Goal: Task Accomplishment & Management: Complete application form

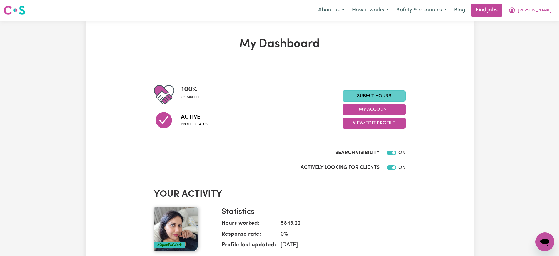
click at [370, 99] on link "Submit Hours" at bounding box center [374, 95] width 63 height 11
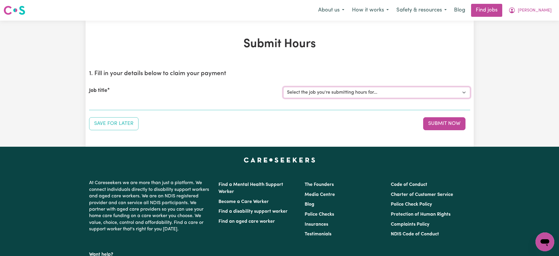
click at [329, 92] on select "Select the job you're submitting hours for... [[PERSON_NAME]] [DEMOGRAPHIC_DATA…" at bounding box center [376, 92] width 187 height 11
select select "15138"
click at [283, 87] on select "Select the job you're submitting hours for... [[PERSON_NAME]] [DEMOGRAPHIC_DATA…" at bounding box center [376, 92] width 187 height 11
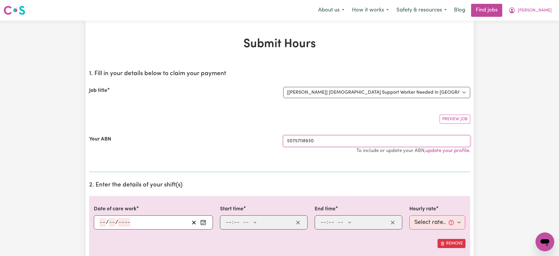
click at [297, 146] on section "1. Fill in your details below to claim your payment Job title Select the job yo…" at bounding box center [279, 118] width 381 height 107
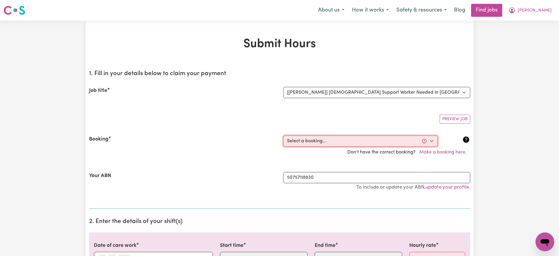
click at [300, 142] on select "Select a booking... Tue, September 23, 2025 - 07:00am to 09:00am (RECURRING) Tu…" at bounding box center [360, 140] width 155 height 11
click at [198, 147] on div "Don't have the correct booking? Make a booking here." at bounding box center [280, 152] width 388 height 11
click at [543, 8] on span "[PERSON_NAME]" at bounding box center [535, 10] width 34 height 6
click at [532, 31] on link "My Dashboard" at bounding box center [532, 33] width 46 height 11
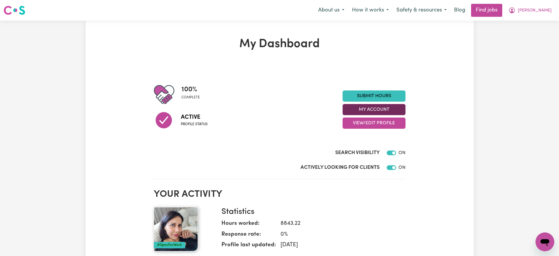
click at [361, 107] on button "My Account" at bounding box center [374, 109] width 63 height 11
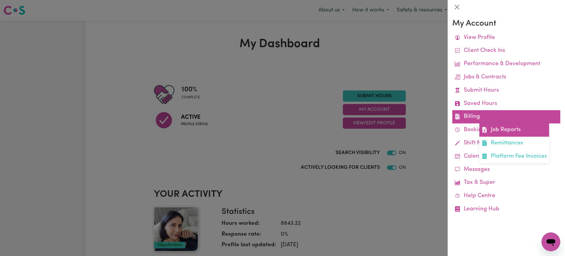
click at [506, 127] on link "Job Reports" at bounding box center [514, 129] width 70 height 13
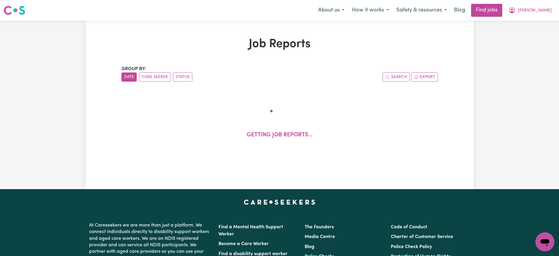
click at [120, 38] on div "Job Reports Group by: Date Care Seeker Status Search Export Getting job reports…" at bounding box center [280, 104] width 324 height 135
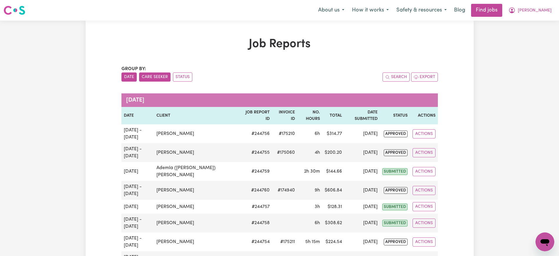
click at [162, 77] on button "Care Seeker" at bounding box center [154, 76] width 31 height 9
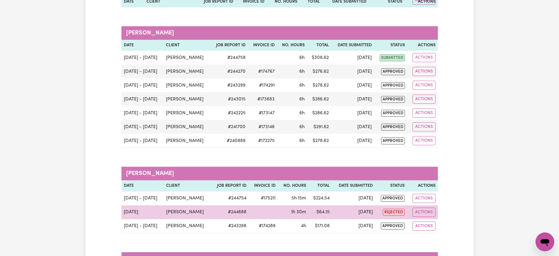
scroll to position [797, 0]
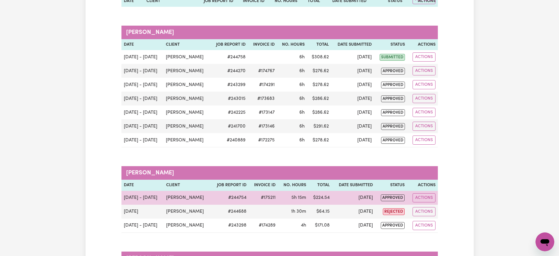
click at [259, 191] on td "#175211" at bounding box center [263, 198] width 29 height 14
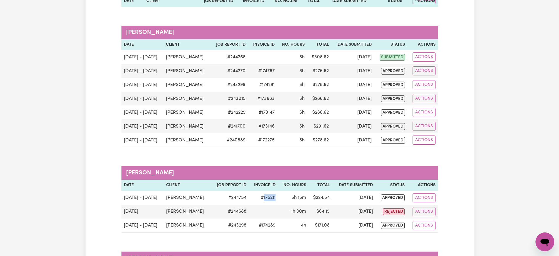
copy td "175211"
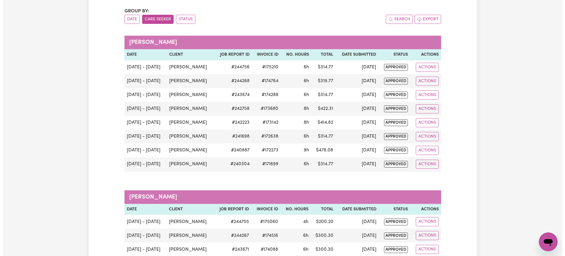
scroll to position [0, 0]
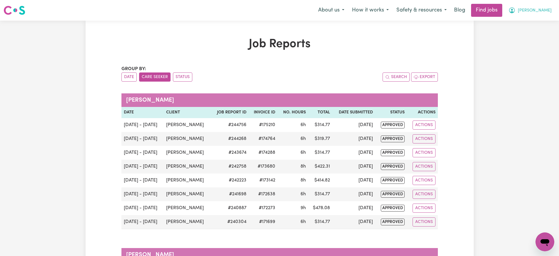
click at [515, 13] on icon "My Account" at bounding box center [512, 10] width 6 height 6
click at [537, 26] on link "My Account" at bounding box center [532, 22] width 46 height 11
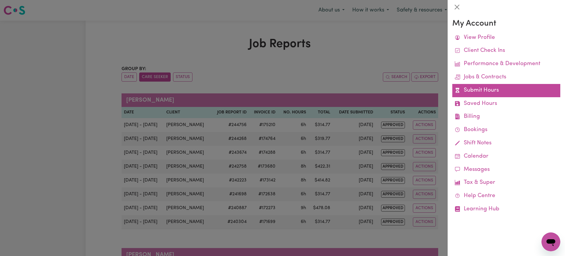
click at [477, 89] on link "Submit Hours" at bounding box center [506, 90] width 108 height 13
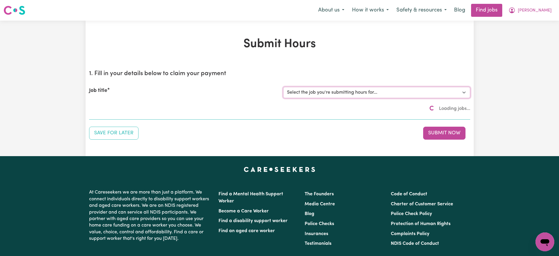
click at [313, 92] on select "Select the job you're submitting hours for... [[PERSON_NAME]] [DEMOGRAPHIC_DATA…" at bounding box center [376, 92] width 187 height 11
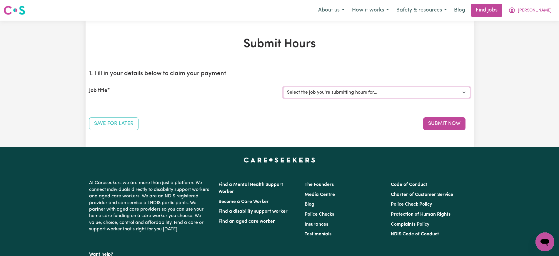
select select "15138"
click at [283, 87] on select "Select the job you're submitting hours for... [[PERSON_NAME]] [DEMOGRAPHIC_DATA…" at bounding box center [376, 92] width 187 height 11
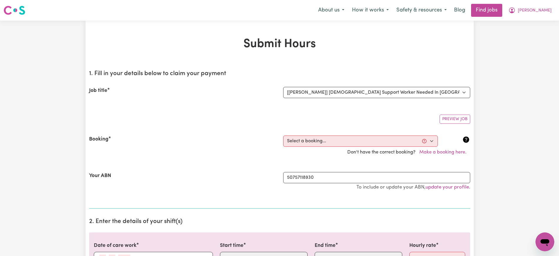
click at [318, 75] on h2 "1. Fill in your details below to claim your payment" at bounding box center [279, 73] width 381 height 7
click at [314, 140] on select "Select a booking... Tue, September 23, 2025 - 07:00am to 09:00am (RECURRING) Tu…" at bounding box center [360, 140] width 155 height 11
drag, startPoint x: 384, startPoint y: 103, endPoint x: 400, endPoint y: 112, distance: 18.8
click at [383, 102] on div "Job title Select the job you're submitting hours for... [Kamal Foster] Female S…" at bounding box center [279, 92] width 381 height 25
click at [443, 152] on button "Make a booking here." at bounding box center [443, 152] width 55 height 11
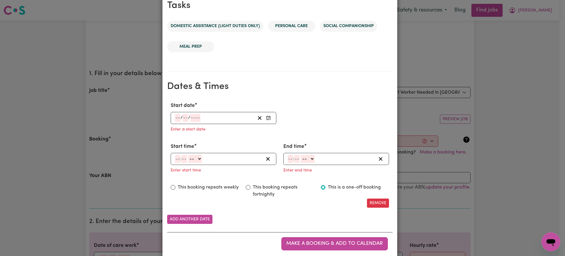
scroll to position [315, 0]
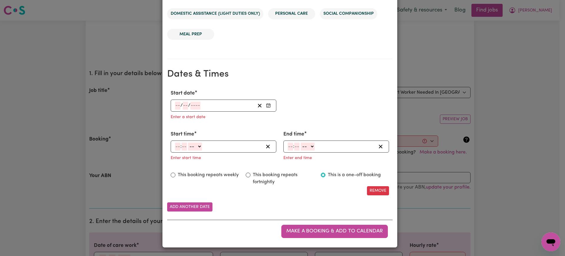
click at [264, 106] on button "Enter Start date" at bounding box center [268, 106] width 8 height 8
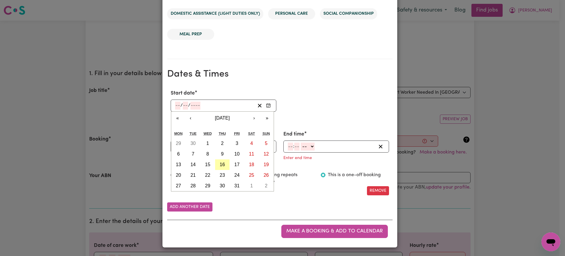
click at [220, 164] on abbr "16" at bounding box center [222, 164] width 5 height 5
type input "[DATE]"
type input "16"
type input "10"
type input "2025"
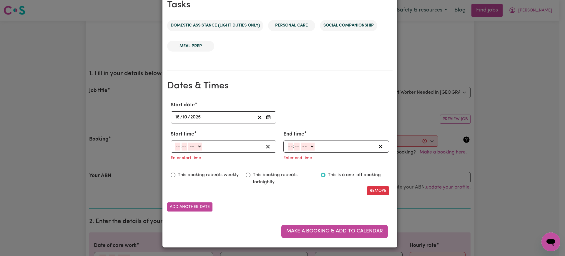
scroll to position [304, 0]
click at [175, 148] on input "number" at bounding box center [177, 146] width 5 height 8
type input "7"
type input "0"
select select "am"
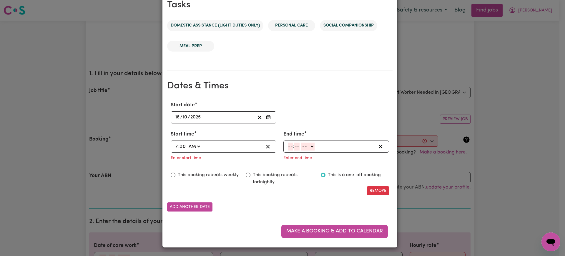
type input "07:00"
type input "7"
type input "01"
select select "am"
type input "07:01"
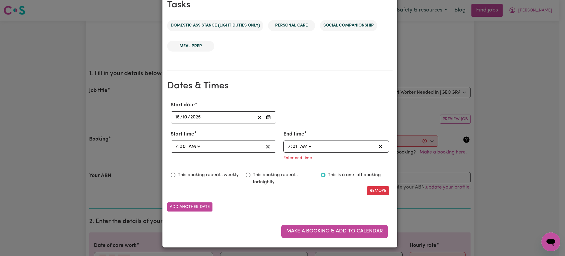
type input "1"
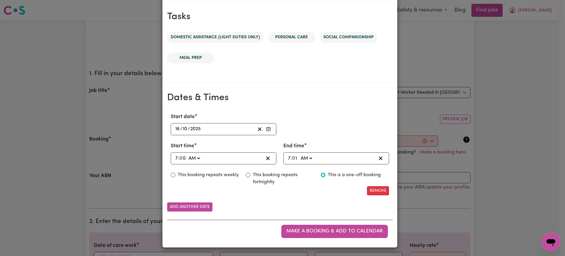
scroll to position [292, 0]
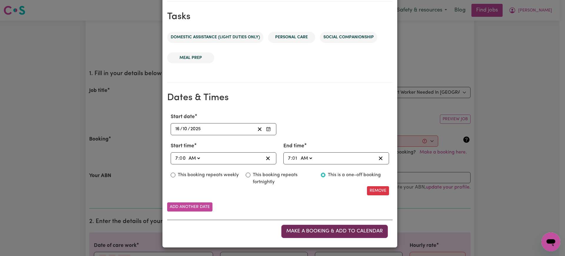
click at [310, 233] on span "Make a booking & add to calendar" at bounding box center [334, 230] width 97 height 5
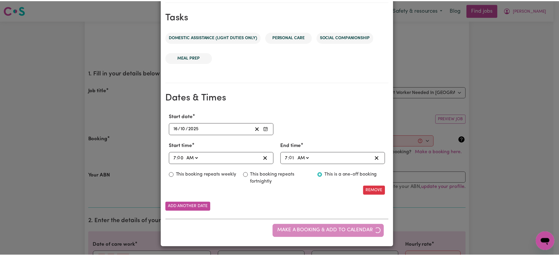
scroll to position [0, 0]
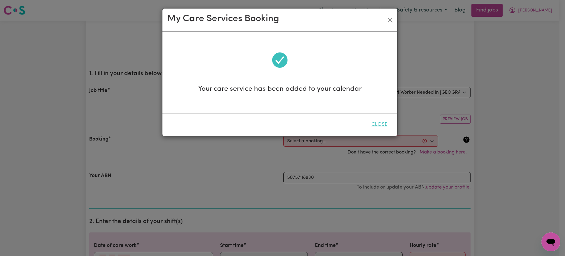
click at [381, 125] on button "Close" at bounding box center [379, 124] width 26 height 13
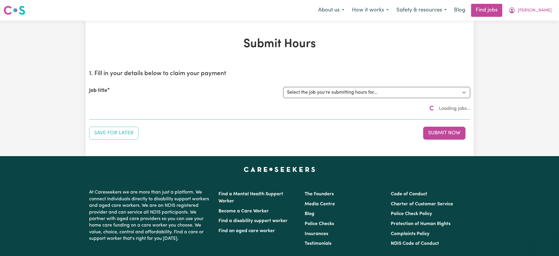
click at [305, 95] on select "Select the job you're submitting hours for..." at bounding box center [376, 92] width 187 height 11
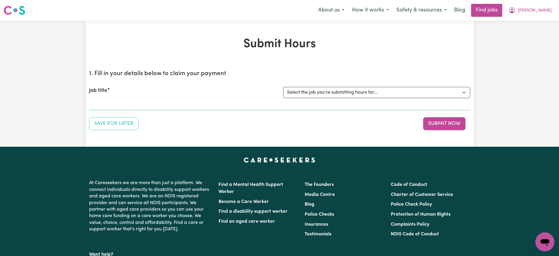
select select "15138"
click at [283, 87] on select "Select the job you're submitting hours for... [[PERSON_NAME]] [DEMOGRAPHIC_DATA…" at bounding box center [376, 92] width 187 height 11
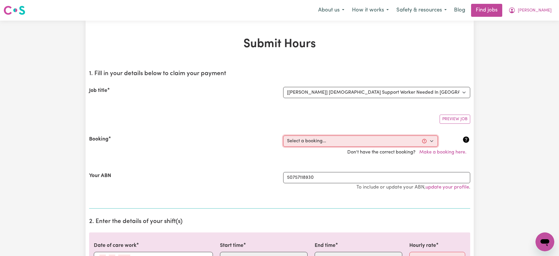
click at [304, 139] on select "Select a booking... [DATE] 07:00am to 09:00am (RECURRING) [DATE] 07:00am to 09:…" at bounding box center [360, 140] width 155 height 11
select select "370893"
click at [283, 135] on select "Select a booking... [DATE] 07:00am to 09:00am (RECURRING) [DATE] 07:00am to 09:…" at bounding box center [360, 140] width 155 height 11
type input "[DATE]"
type input "16"
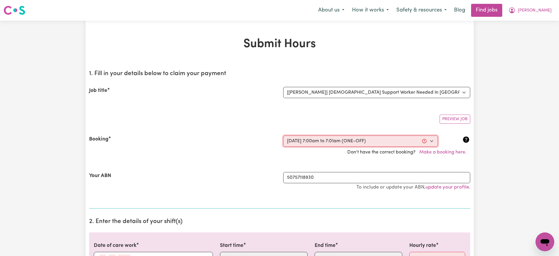
type input "10"
type input "2025"
type input "07:00"
type input "7"
type input "0"
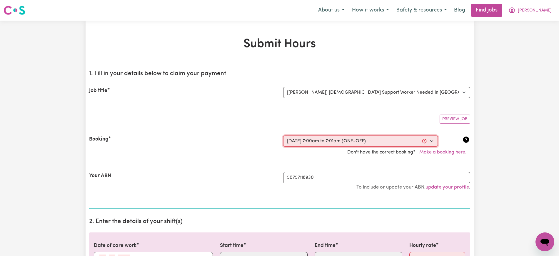
select select "am"
type input "07:01"
type input "7"
type input "1"
select select "am"
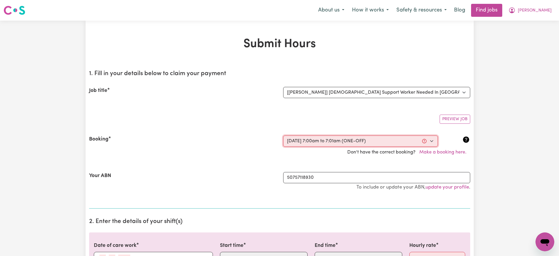
select select "47-Weekday"
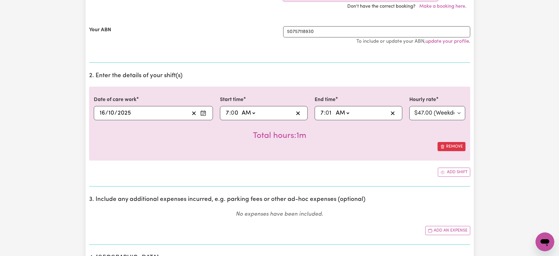
scroll to position [147, 0]
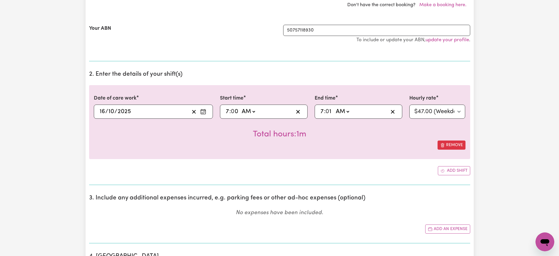
click at [205, 111] on icon "Enter the date of care work" at bounding box center [203, 112] width 6 height 6
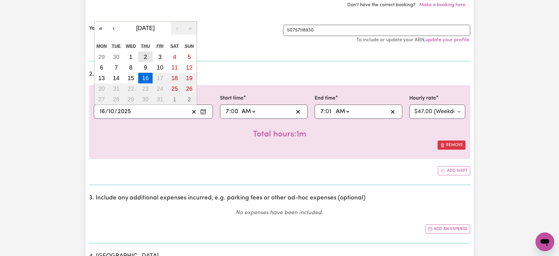
click at [143, 57] on button "2" at bounding box center [145, 56] width 15 height 11
type input "[DATE]"
type input "2"
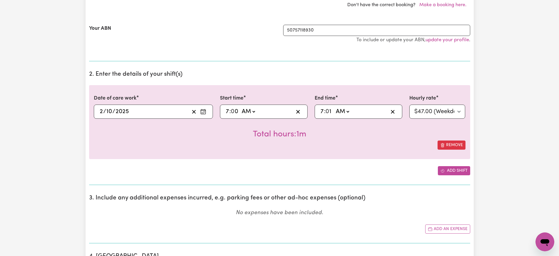
click at [457, 169] on button "Add shift" at bounding box center [454, 170] width 32 height 9
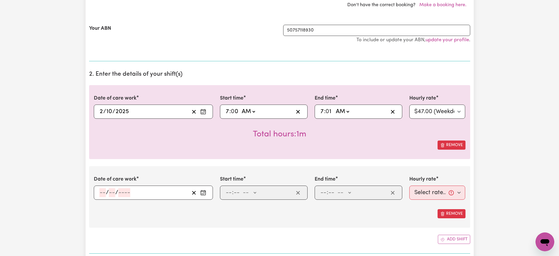
click at [201, 192] on rect "Enter the date of care work" at bounding box center [203, 193] width 5 height 4
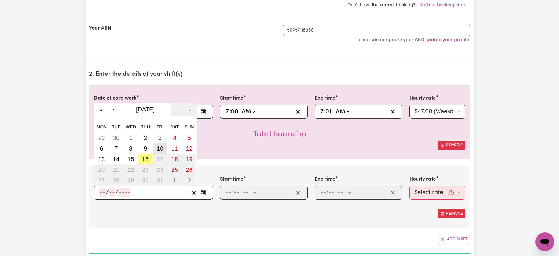
click at [166, 149] on button "10" at bounding box center [160, 148] width 15 height 11
type input "[DATE]"
type input "10"
type input "2025"
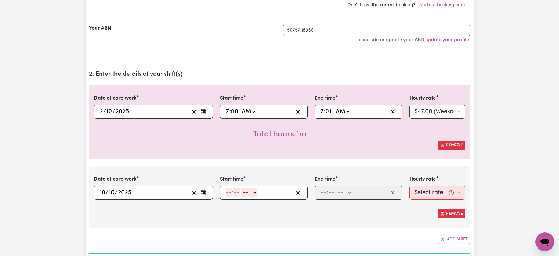
click at [151, 220] on div "Date of care work [DATE] [DATE] « ‹ [DATE] › » Mon Tue Wed Thu Fri Sat Sun 29 3…" at bounding box center [279, 197] width 381 height 62
click at [229, 111] on input "7" at bounding box center [228, 111] width 4 height 9
click at [258, 87] on div "Date of care work [DATE] [DATE] « ‹ [DATE] › » Mon Tue Wed Thu Fri Sat Sun 29 3…" at bounding box center [279, 122] width 381 height 74
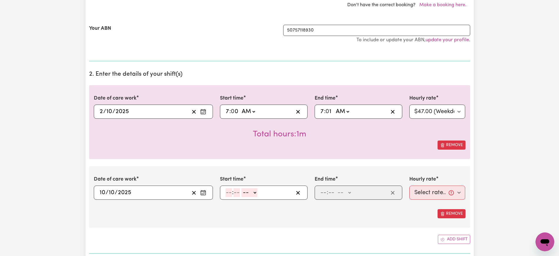
click at [226, 112] on input "7" at bounding box center [228, 111] width 4 height 9
type input "06:00"
type input "6"
type input "06:03"
type input "3"
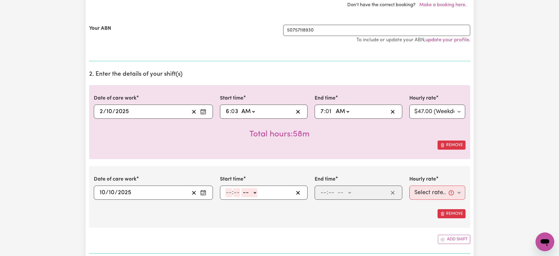
type input "06:30"
type input "30"
select select "pm"
type input "18:30"
type input "09:01"
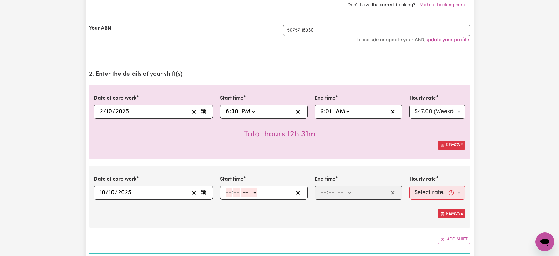
type input "9"
type input "09:03"
type input "3"
type input "09:30"
type input "30"
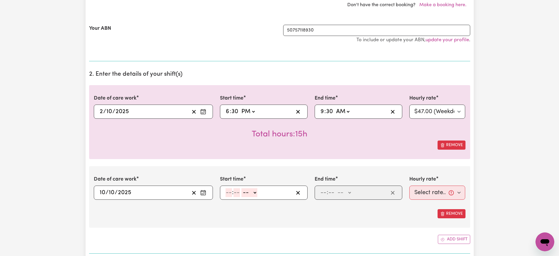
select select "pm"
type input "21:30"
click at [227, 194] on input "number" at bounding box center [229, 192] width 6 height 9
type input "7"
type input "0"
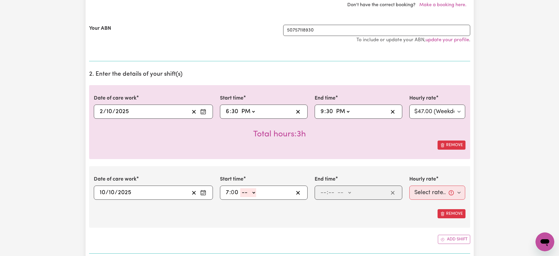
select select "am"
type input "07:00"
type input "9"
type input "0"
select select "am"
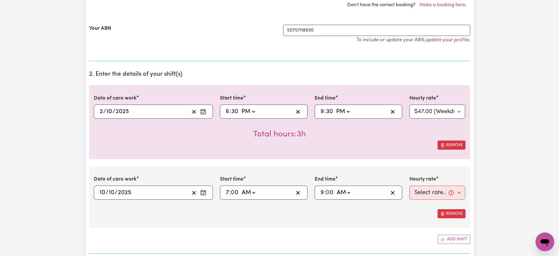
type input "09:00"
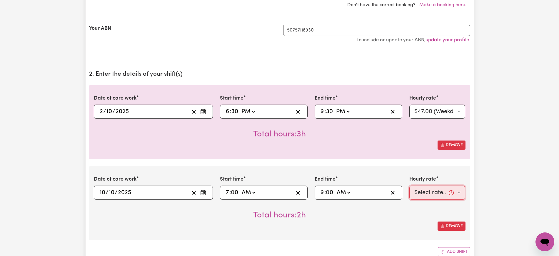
click at [436, 193] on select "Select rate... $47.00 (Weekday)" at bounding box center [438, 192] width 56 height 14
select select "47-Weekday"
click at [410, 185] on select "Select rate... $47.00 (Weekday)" at bounding box center [438, 192] width 56 height 14
click at [388, 226] on div "Remove" at bounding box center [280, 225] width 372 height 9
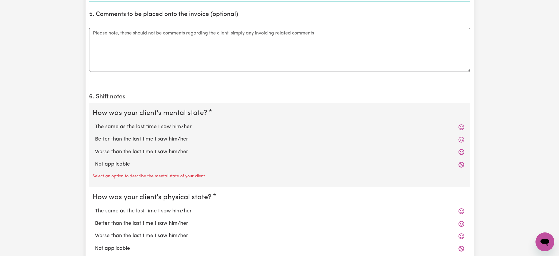
scroll to position [507, 0]
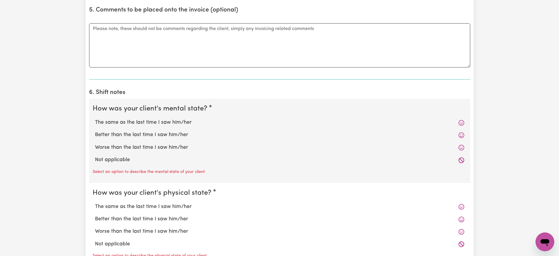
click at [106, 162] on label "Not applicable" at bounding box center [280, 160] width 370 height 8
click at [95, 156] on input "Not applicable" at bounding box center [95, 156] width 0 height 0
radio input "true"
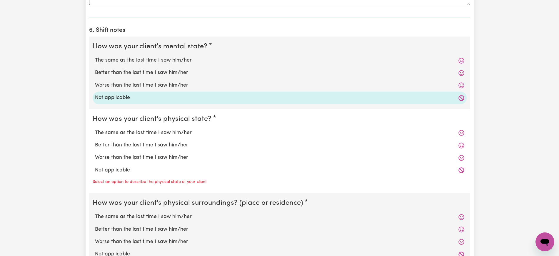
scroll to position [570, 0]
click at [118, 168] on label "Not applicable" at bounding box center [280, 170] width 370 height 8
click at [95, 166] on input "Not applicable" at bounding box center [95, 166] width 0 height 0
radio input "true"
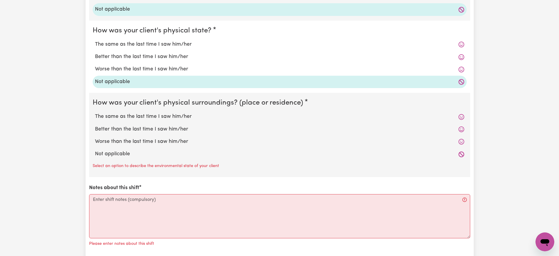
scroll to position [658, 0]
click at [119, 153] on label "Not applicable" at bounding box center [280, 154] width 370 height 8
click at [95, 150] on input "Not applicable" at bounding box center [95, 149] width 0 height 0
radio input "true"
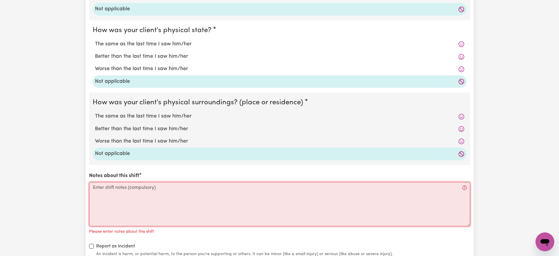
click at [131, 214] on textarea "Notes about this shift" at bounding box center [279, 204] width 381 height 44
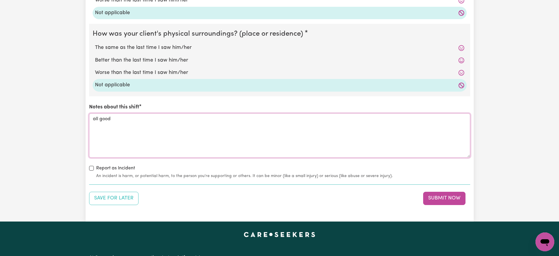
scroll to position [727, 0]
type textarea "all good"
click at [455, 196] on button "Submit Now" at bounding box center [444, 197] width 42 height 13
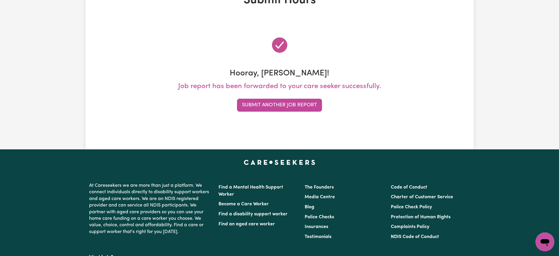
scroll to position [0, 0]
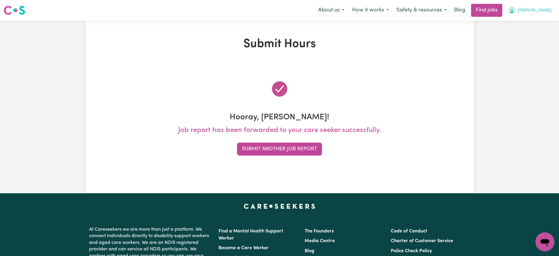
click at [541, 11] on button "[PERSON_NAME]" at bounding box center [530, 10] width 51 height 12
click at [525, 46] on link "Logout" at bounding box center [532, 44] width 46 height 11
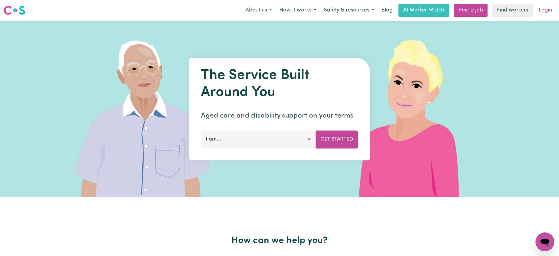
click at [543, 10] on link "Login" at bounding box center [546, 10] width 20 height 13
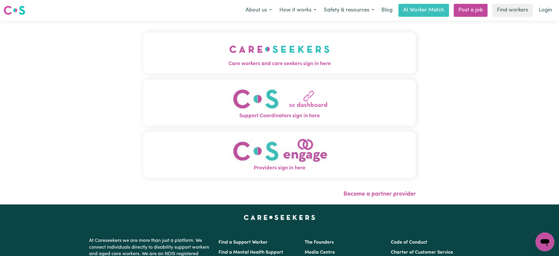
click at [178, 45] on button "Care workers and care seekers sign in here" at bounding box center [279, 52] width 273 height 41
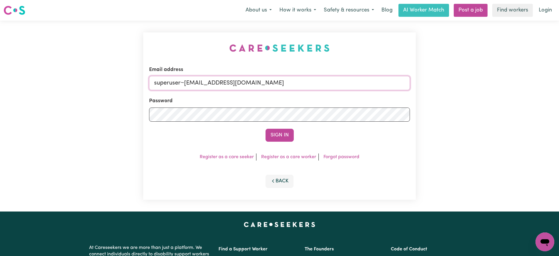
drag, startPoint x: 185, startPoint y: 83, endPoint x: 456, endPoint y: 83, distance: 271.3
click at [456, 83] on div "Email address superuser~[EMAIL_ADDRESS][DOMAIN_NAME] Password Sign In Register …" at bounding box center [279, 116] width 559 height 191
type input "[EMAIL_ADDRESS][DOMAIN_NAME]"
click at [266, 129] on button "Sign In" at bounding box center [280, 135] width 28 height 13
